Goal: Information Seeking & Learning: Learn about a topic

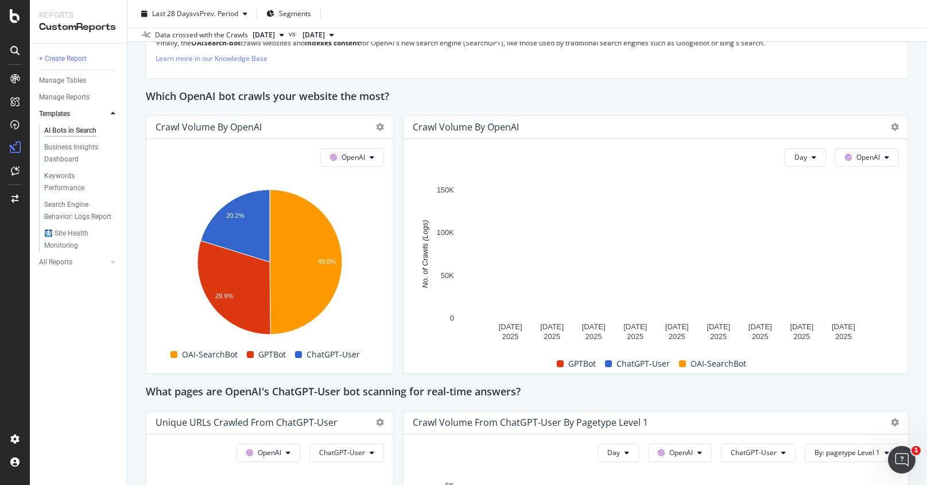
scroll to position [929, 0]
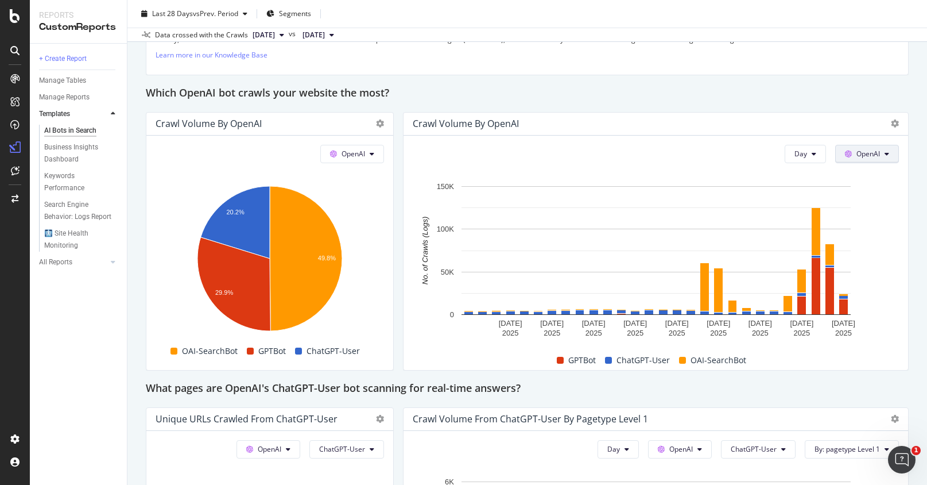
click at [848, 157] on icon at bounding box center [848, 153] width 7 height 7
click at [835, 370] on div "GPTBot ChatGPT-User OAI-SearchBot" at bounding box center [651, 360] width 486 height 20
